Goal: Information Seeking & Learning: Find specific fact

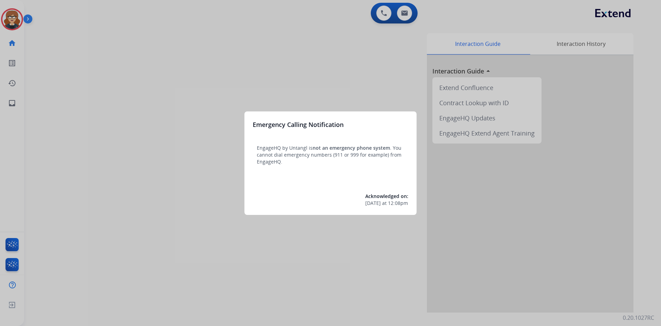
click at [111, 84] on div at bounding box center [330, 163] width 661 height 326
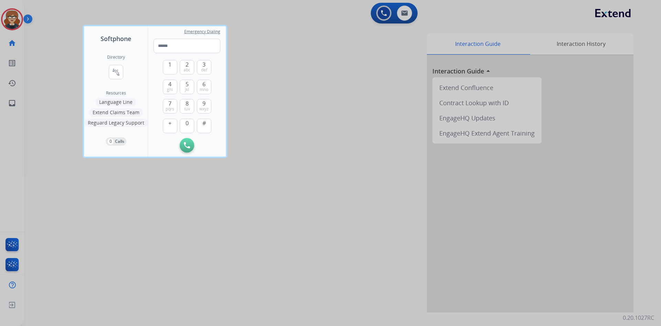
click at [8, 18] on div at bounding box center [330, 163] width 661 height 326
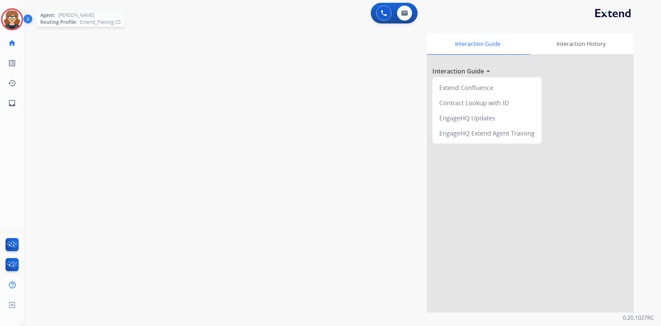
click at [12, 18] on img at bounding box center [11, 19] width 19 height 19
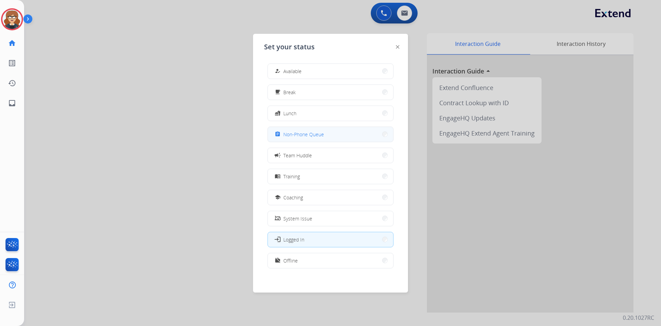
click at [305, 131] on span "Non-Phone Queue" at bounding box center [304, 134] width 41 height 7
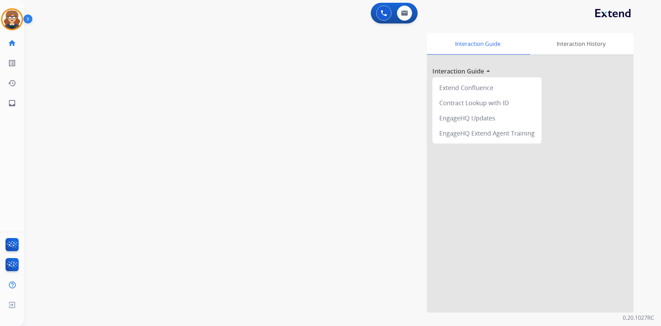
click at [219, 79] on div "swap_horiz Break voice bridge close_fullscreen Connect 3-Way Call merge_type Se…" at bounding box center [334, 168] width 621 height 287
click at [402, 11] on img at bounding box center [404, 13] width 7 height 6
select select "**********"
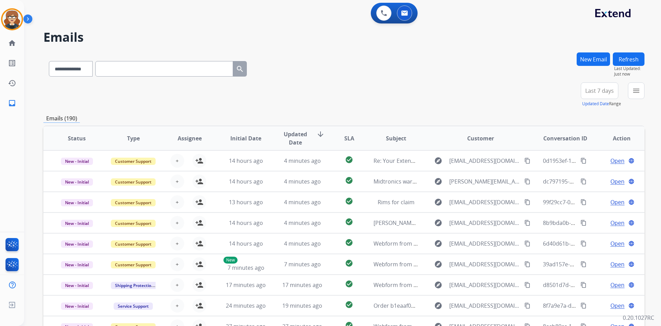
click at [597, 90] on span "Last 7 days" at bounding box center [600, 90] width 29 height 3
click at [602, 174] on div "Last 90 days" at bounding box center [598, 174] width 38 height 10
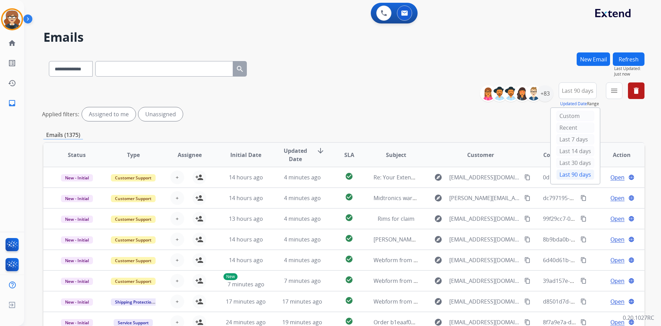
click at [474, 115] on div "Applied filters: Assigned to me Unassigned" at bounding box center [342, 114] width 601 height 14
click at [545, 91] on div "+135" at bounding box center [545, 93] width 17 height 17
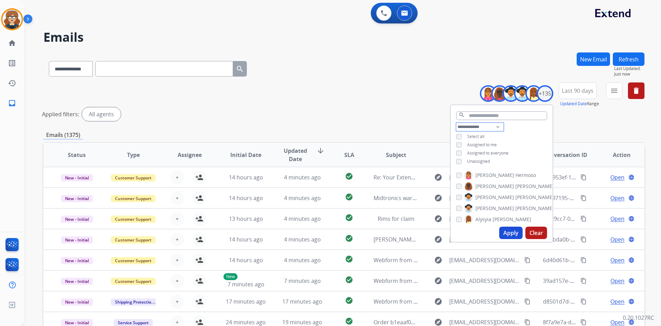
click at [496, 125] on select "**********" at bounding box center [480, 127] width 48 height 8
select select "**********"
click at [456, 123] on select "**********" at bounding box center [480, 127] width 48 height 8
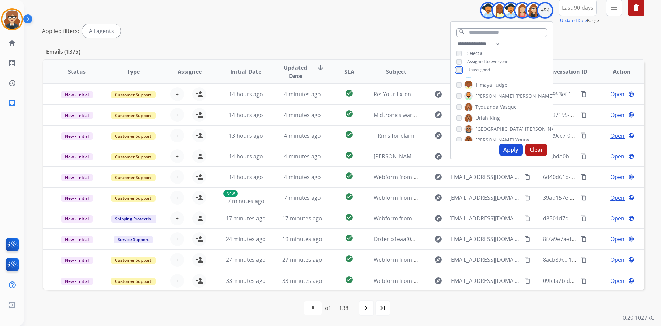
scroll to position [472, 0]
click at [511, 149] on button "Apply" at bounding box center [510, 149] width 23 height 12
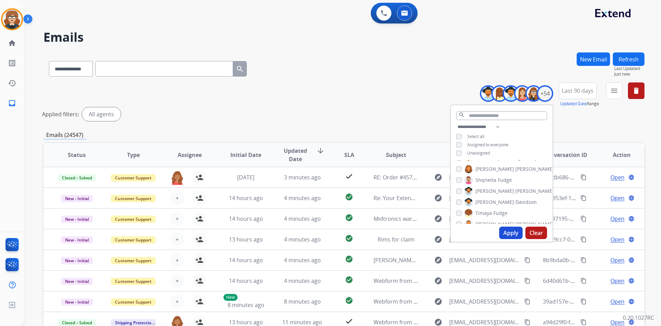
click at [411, 81] on div "**********" at bounding box center [343, 67] width 601 height 30
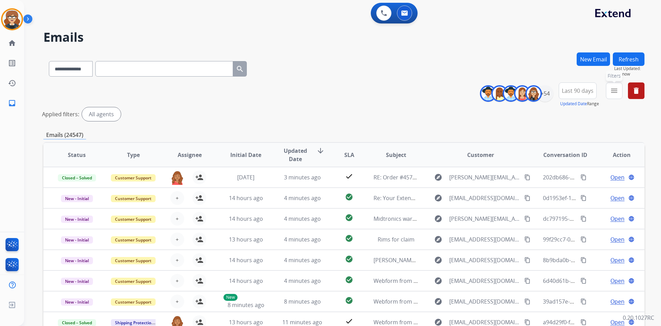
click at [617, 93] on mat-icon "menu" at bounding box center [614, 90] width 8 height 8
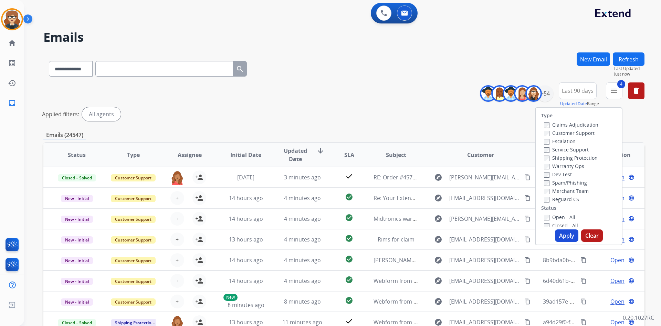
click at [564, 232] on button "Apply" at bounding box center [566, 235] width 23 height 12
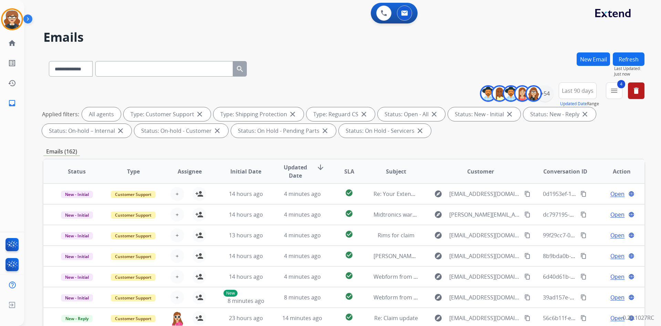
click at [189, 172] on span "Assignee" at bounding box center [190, 171] width 24 height 8
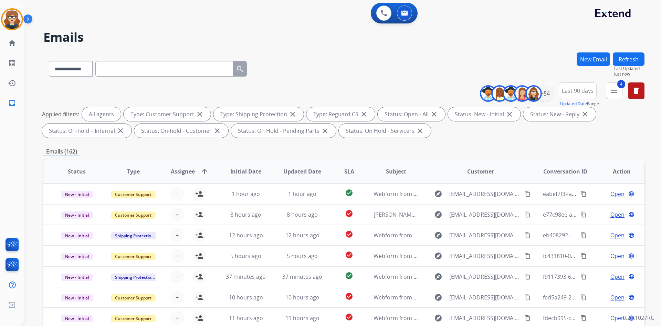
click at [179, 166] on th "Assignee arrow_upward" at bounding box center [184, 171] width 56 height 24
click at [182, 172] on span "Assignee" at bounding box center [183, 171] width 24 height 8
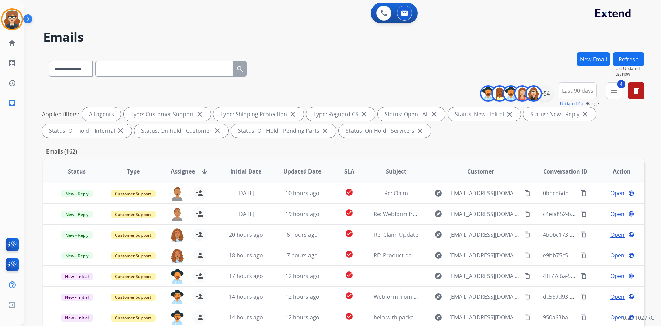
scroll to position [100, 0]
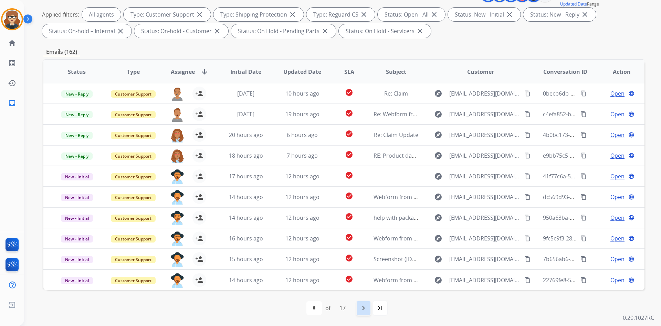
click at [367, 306] on mat-icon "navigate_next" at bounding box center [364, 307] width 8 height 8
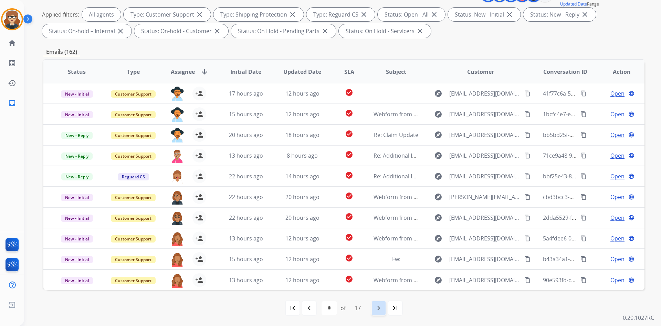
click at [377, 307] on mat-icon "navigate_next" at bounding box center [379, 307] width 8 height 8
select select "*"
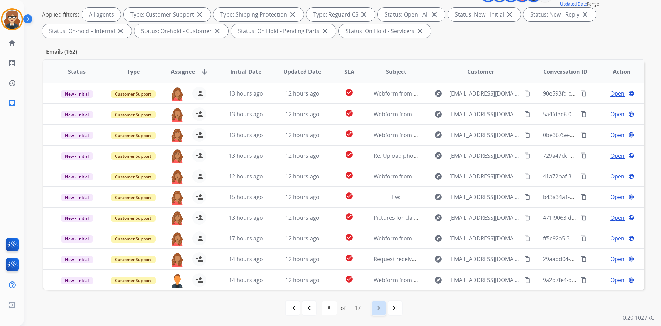
click at [377, 307] on mat-icon "navigate_next" at bounding box center [379, 307] width 8 height 8
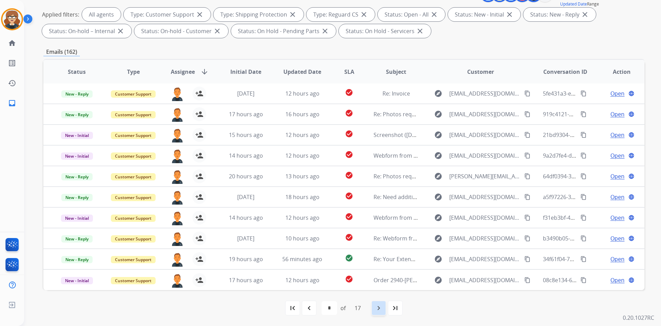
click at [379, 309] on mat-icon "navigate_next" at bounding box center [379, 307] width 8 height 8
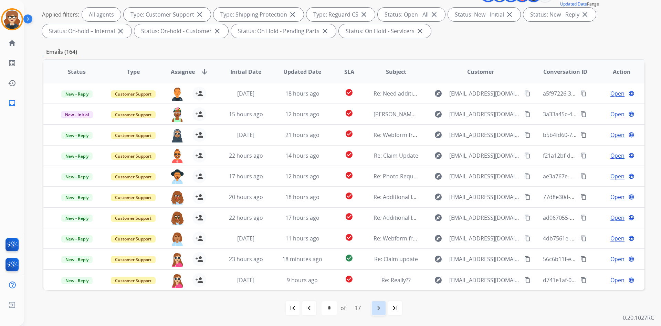
click at [378, 306] on mat-icon "navigate_next" at bounding box center [379, 307] width 8 height 8
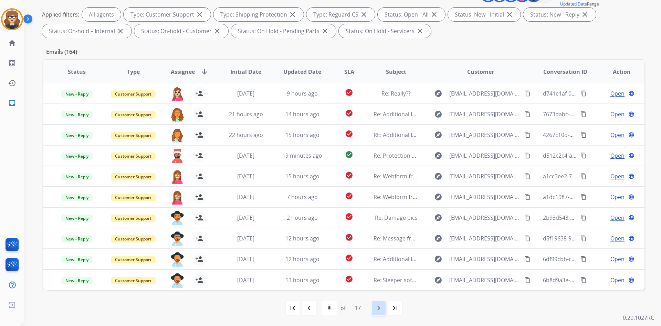
click at [379, 307] on mat-icon "navigate_next" at bounding box center [379, 307] width 8 height 8
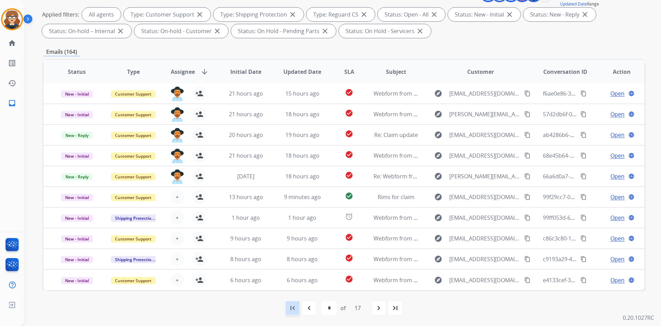
click at [298, 304] on div "first_page" at bounding box center [292, 307] width 15 height 15
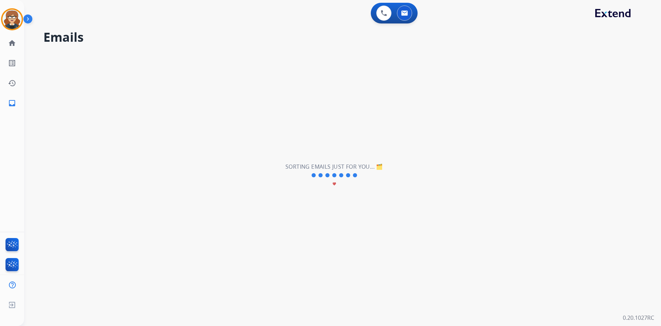
scroll to position [0, 0]
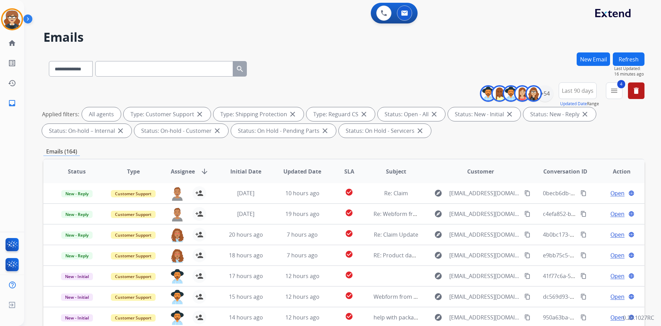
click at [138, 70] on input "text" at bounding box center [164, 69] width 138 height 16
paste input "**********"
type input "**********"
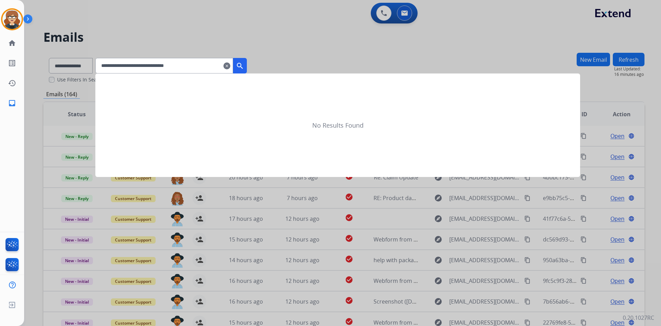
click at [244, 67] on mat-icon "search" at bounding box center [240, 66] width 8 height 8
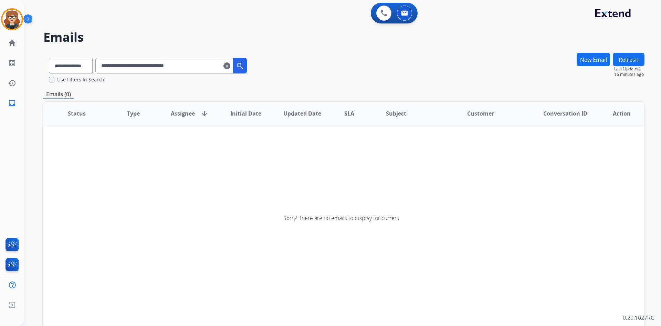
click at [244, 68] on mat-icon "search" at bounding box center [240, 66] width 8 height 8
click at [230, 68] on mat-icon "clear" at bounding box center [227, 66] width 7 height 8
